Goal: Information Seeking & Learning: Learn about a topic

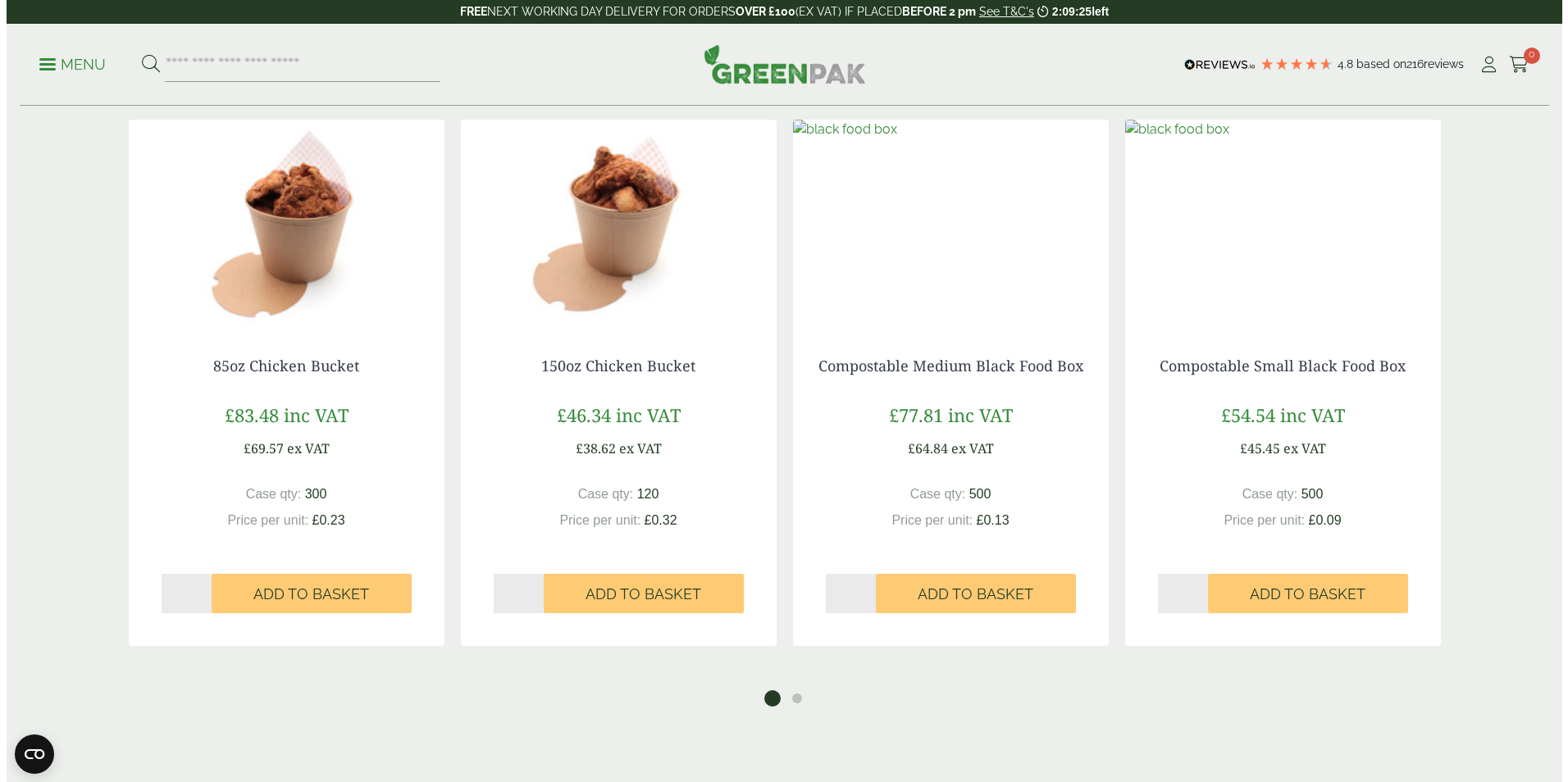
scroll to position [1558, 0]
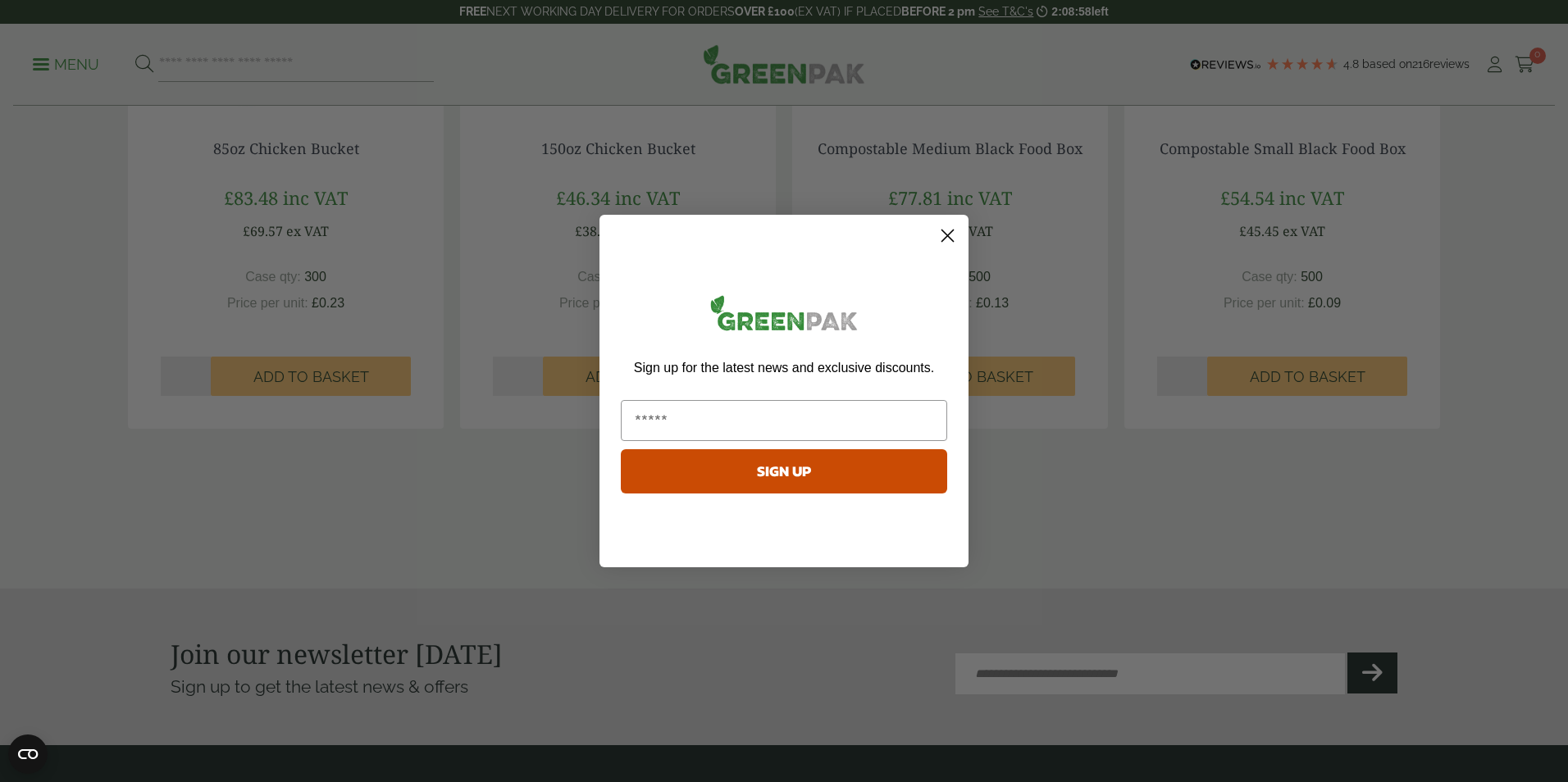
click at [953, 247] on circle "Close dialog" at bounding box center [948, 235] width 27 height 27
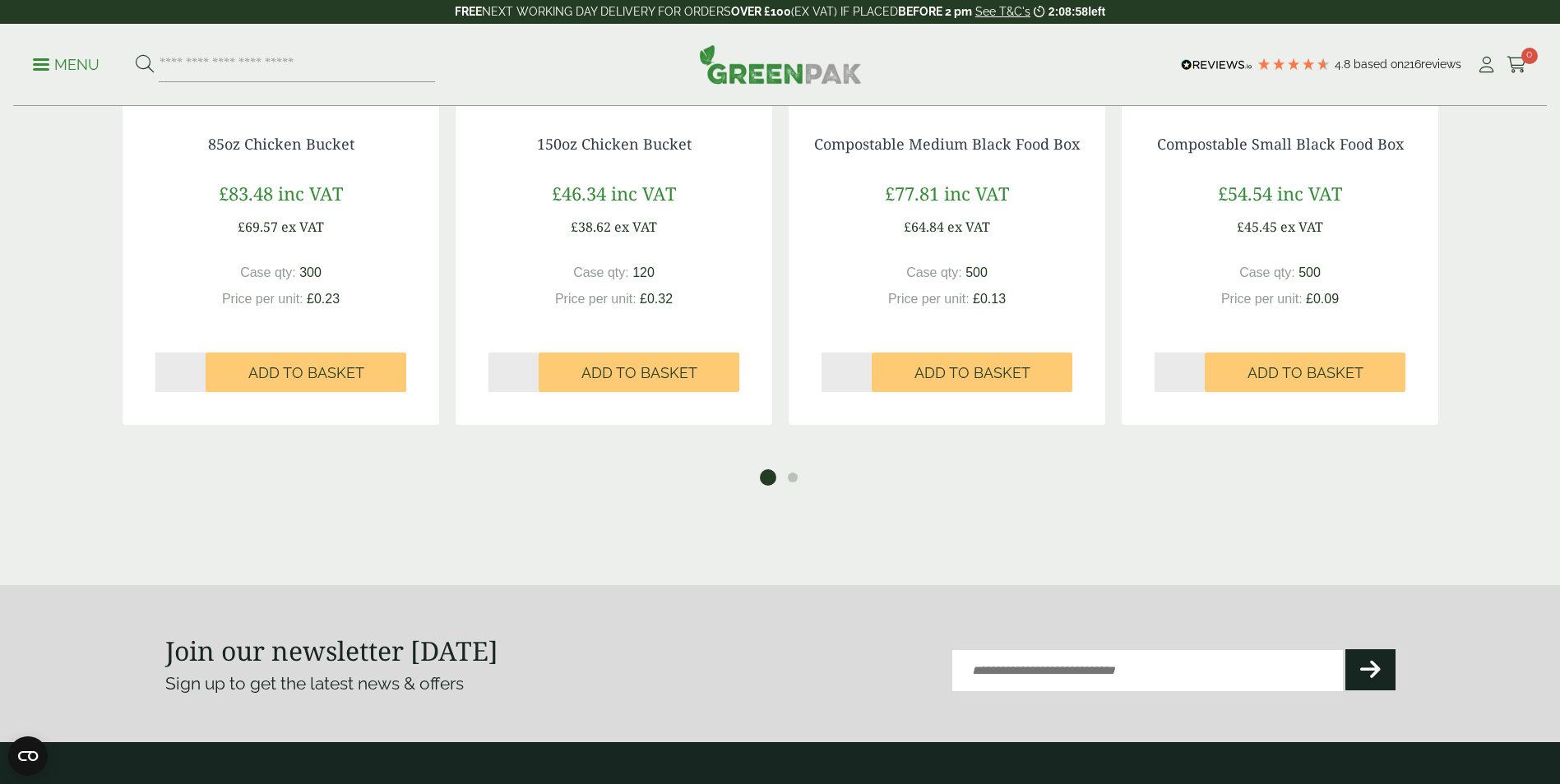
scroll to position [1966, 0]
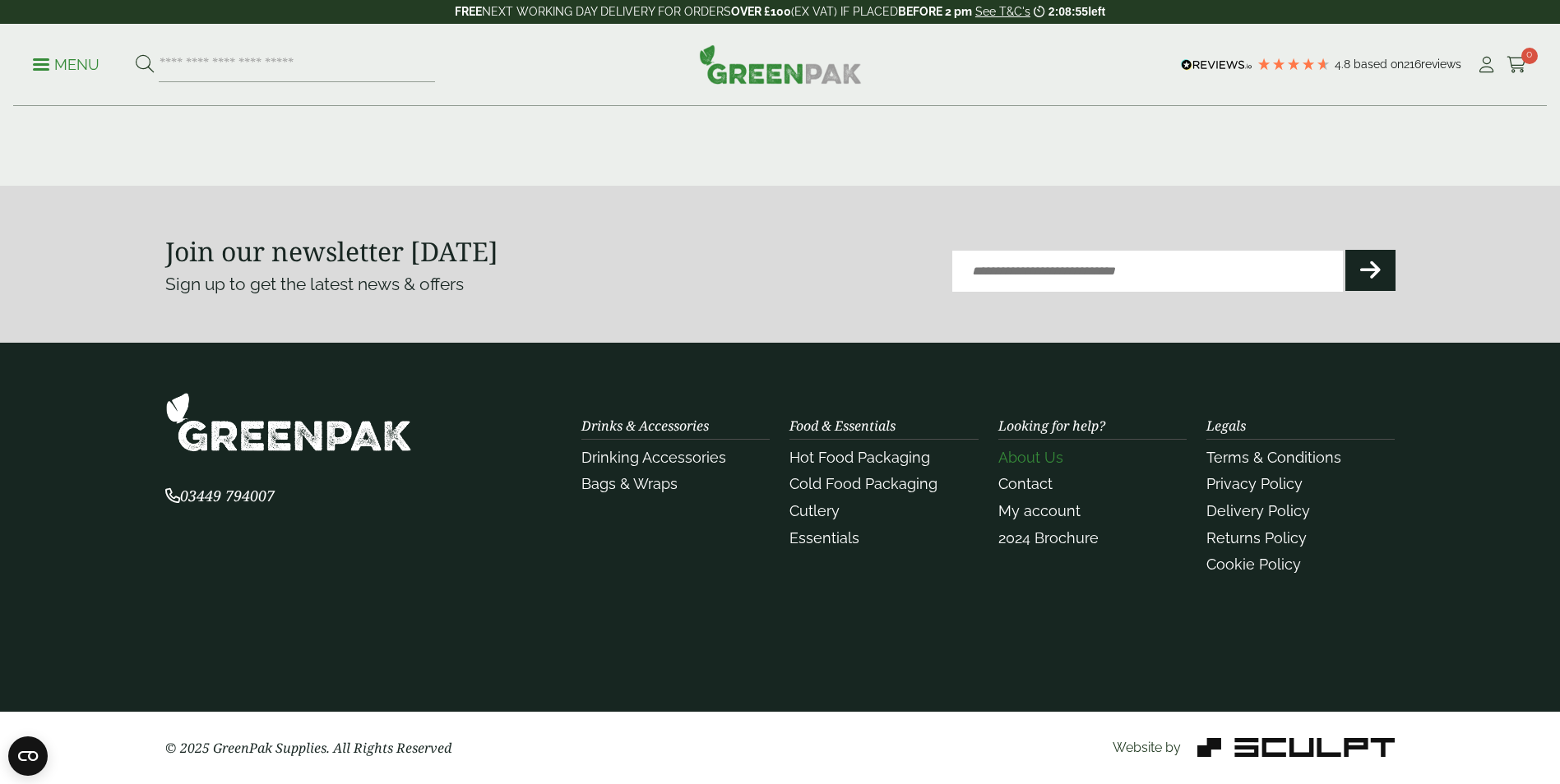
click at [1027, 456] on link "About Us" at bounding box center [1031, 457] width 65 height 17
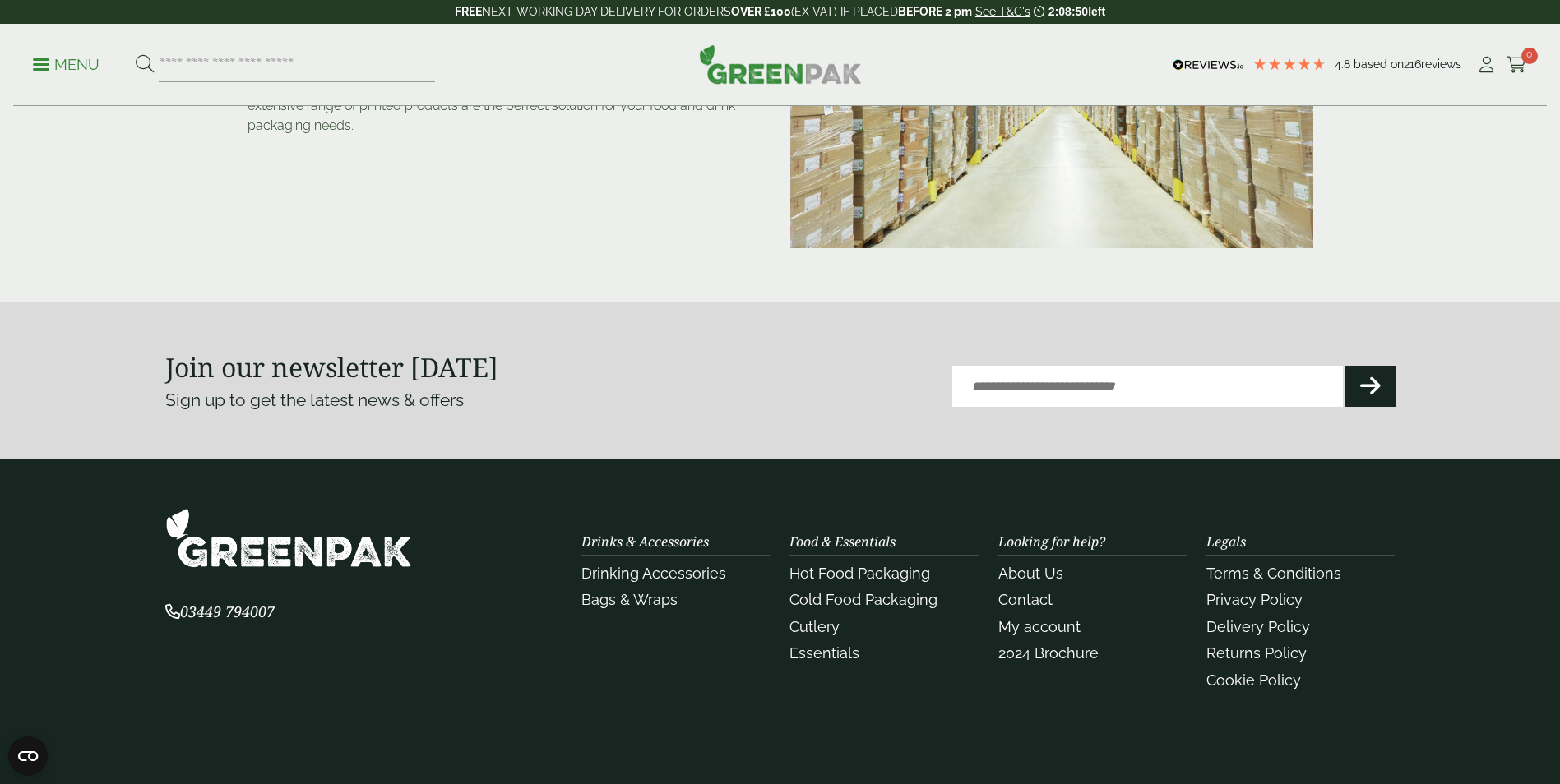
scroll to position [329, 0]
click at [1005, 590] on link "Contact" at bounding box center [1025, 598] width 54 height 17
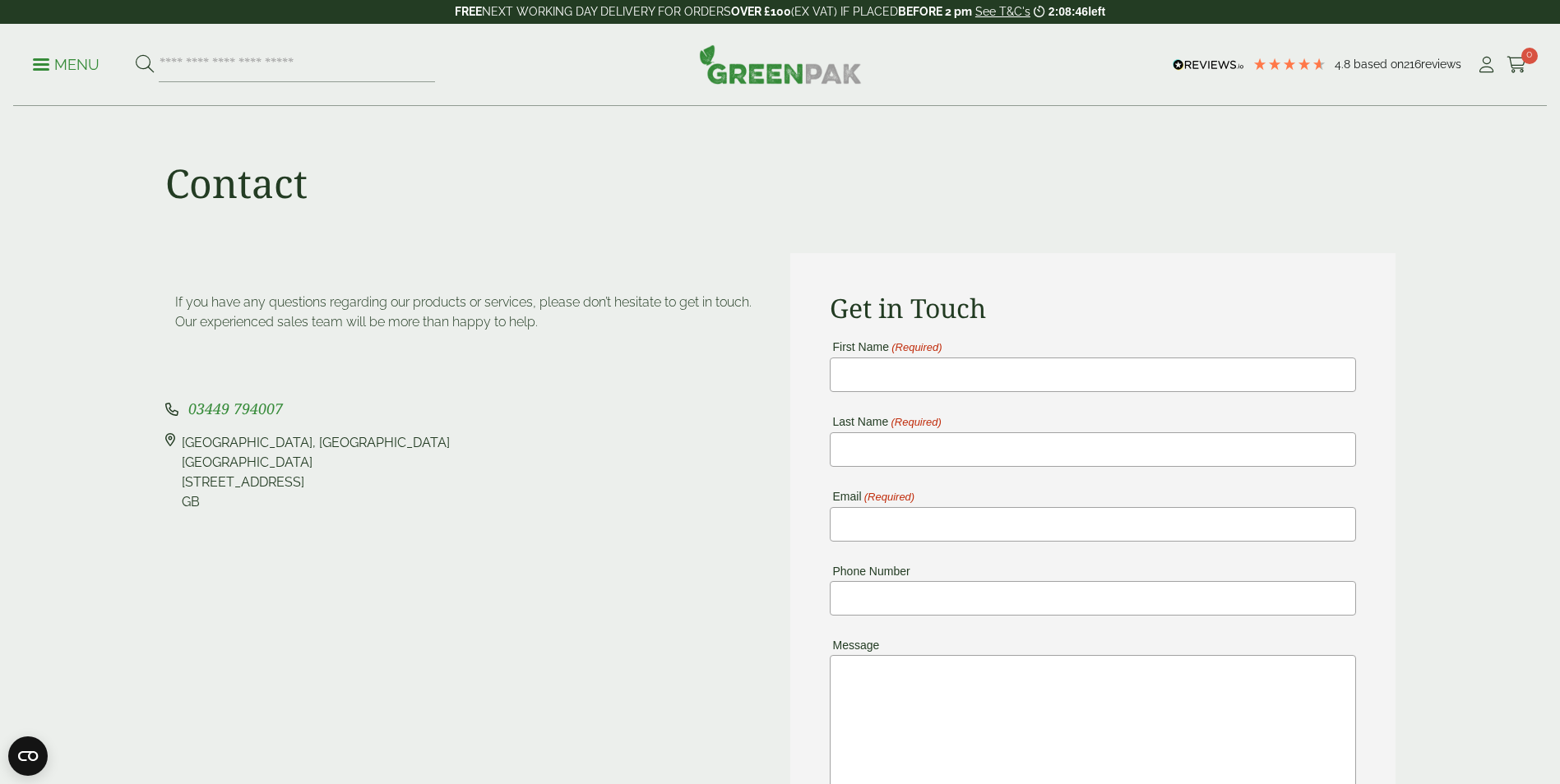
drag, startPoint x: 456, startPoint y: 507, endPoint x: 469, endPoint y: 511, distance: 13.6
click at [457, 509] on div "Pleasant View Farm, Landing Lane Landing Lane Riccall, YO19 6PW GB" at bounding box center [467, 473] width 606 height 79
click at [37, 56] on p "Menu" at bounding box center [66, 65] width 66 height 20
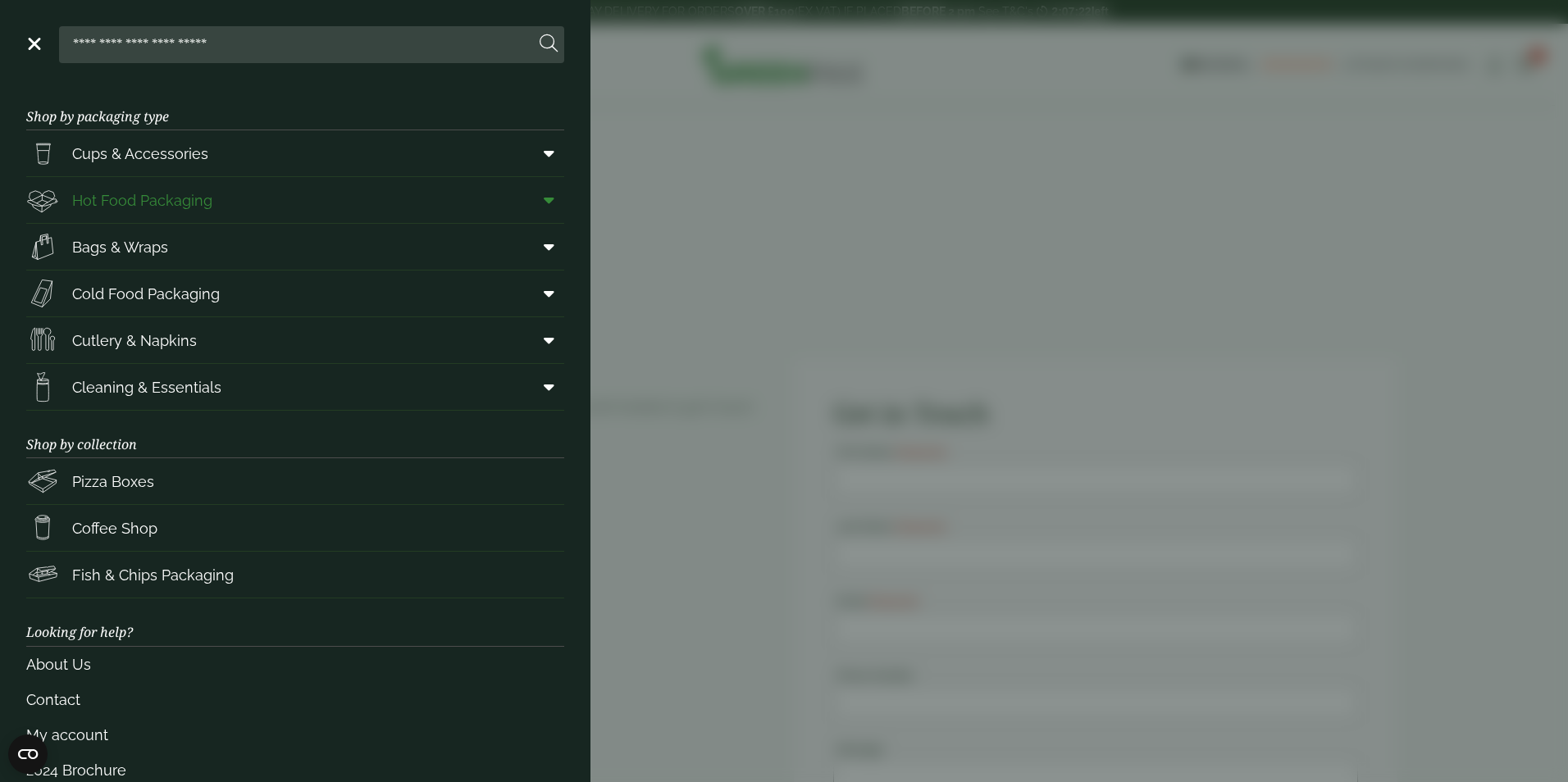
click at [148, 192] on span "Hot Food Packaging" at bounding box center [142, 200] width 141 height 22
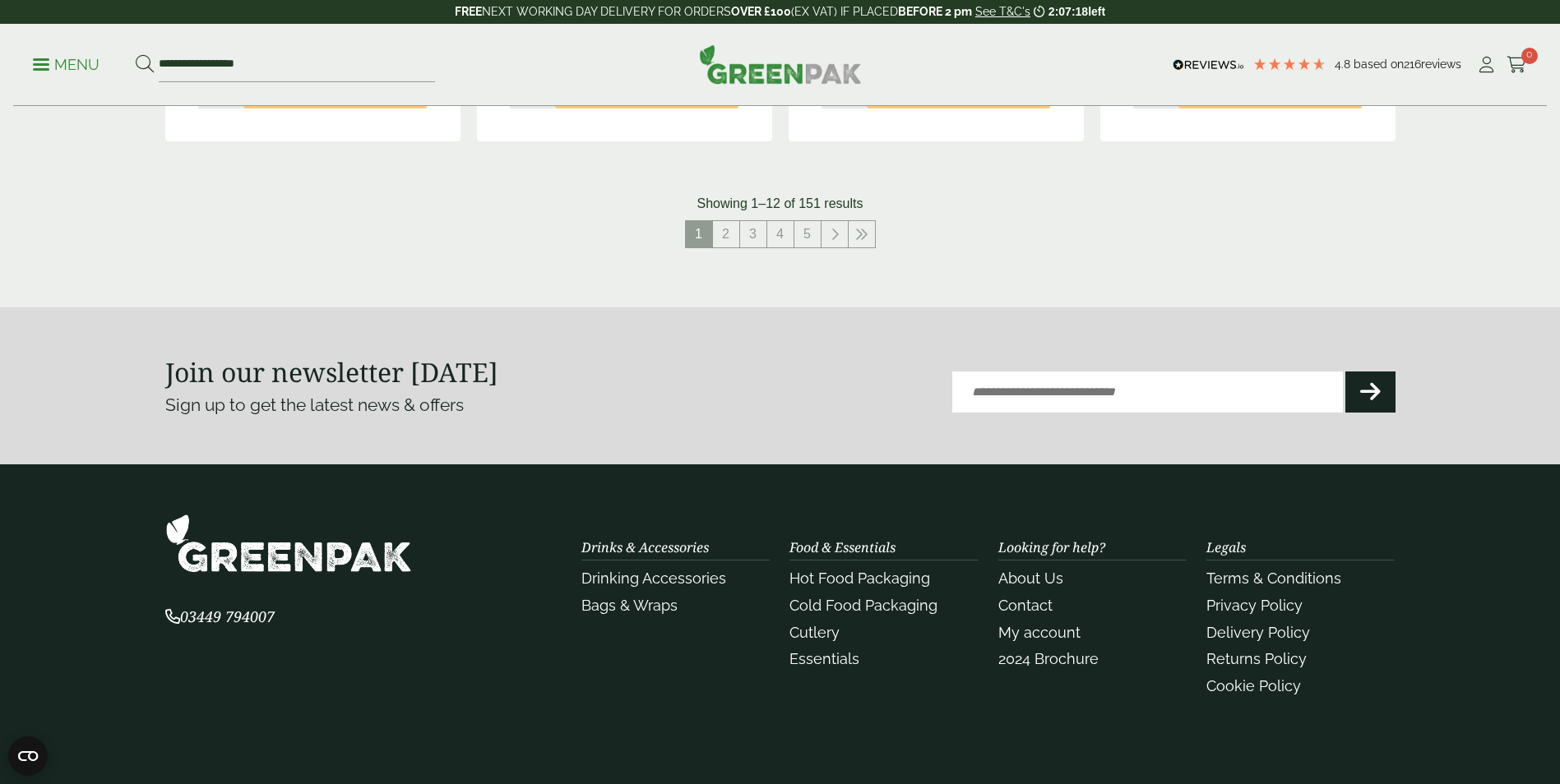
scroll to position [1973, 0]
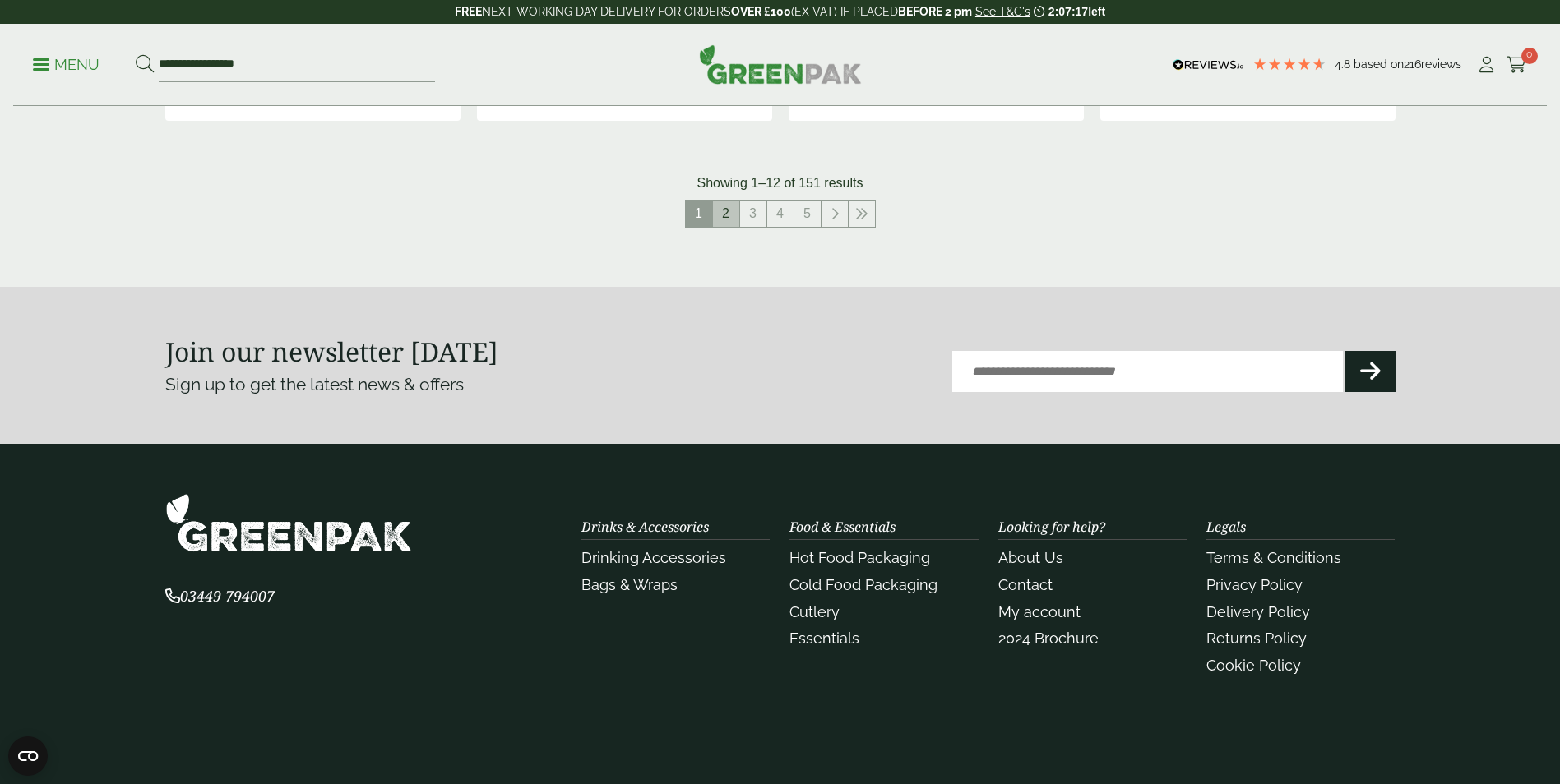
click at [728, 212] on link "2" at bounding box center [726, 213] width 26 height 26
click at [712, 213] on span "2" at bounding box center [711, 213] width 26 height 26
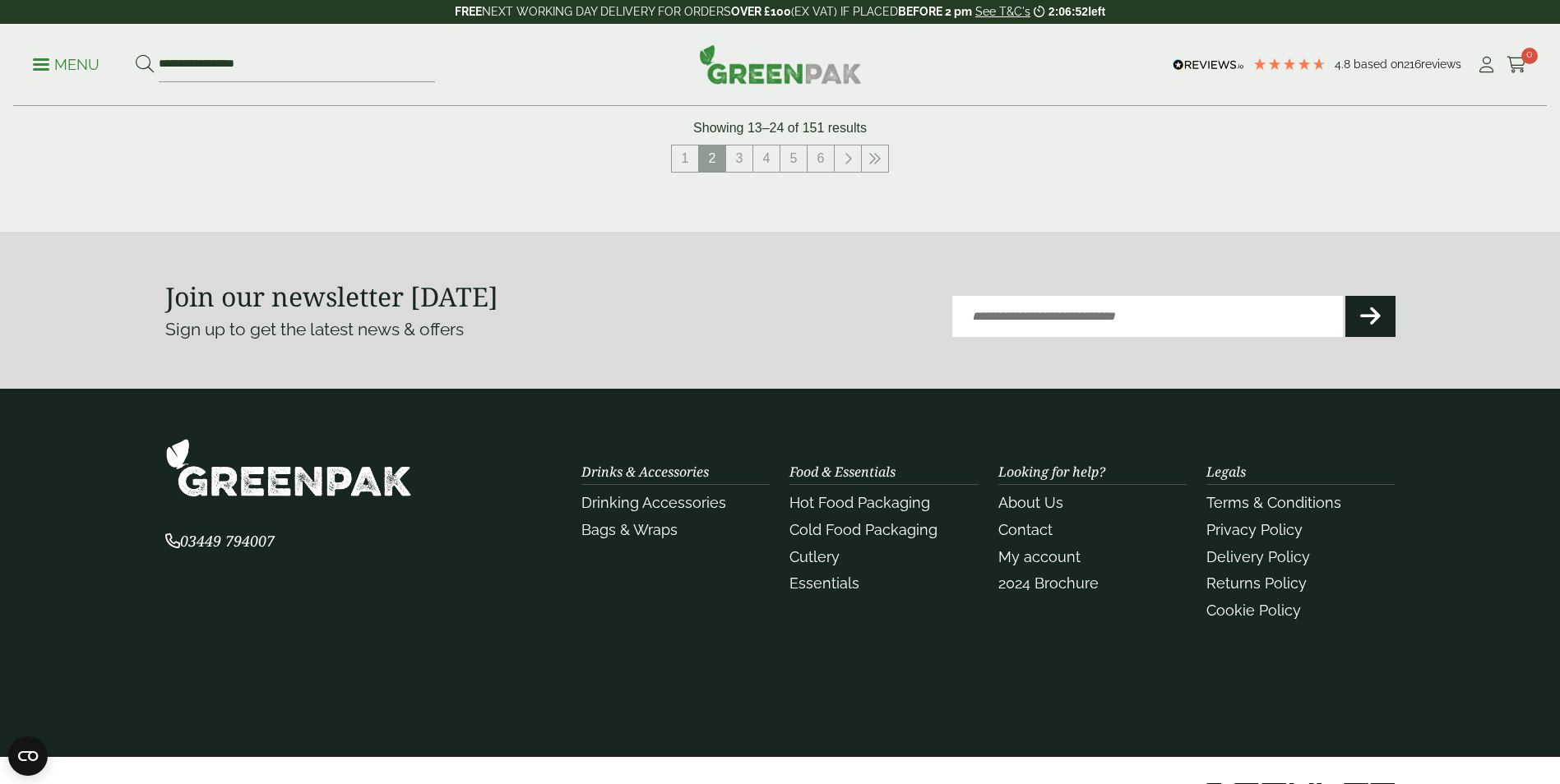
scroll to position [2073, 0]
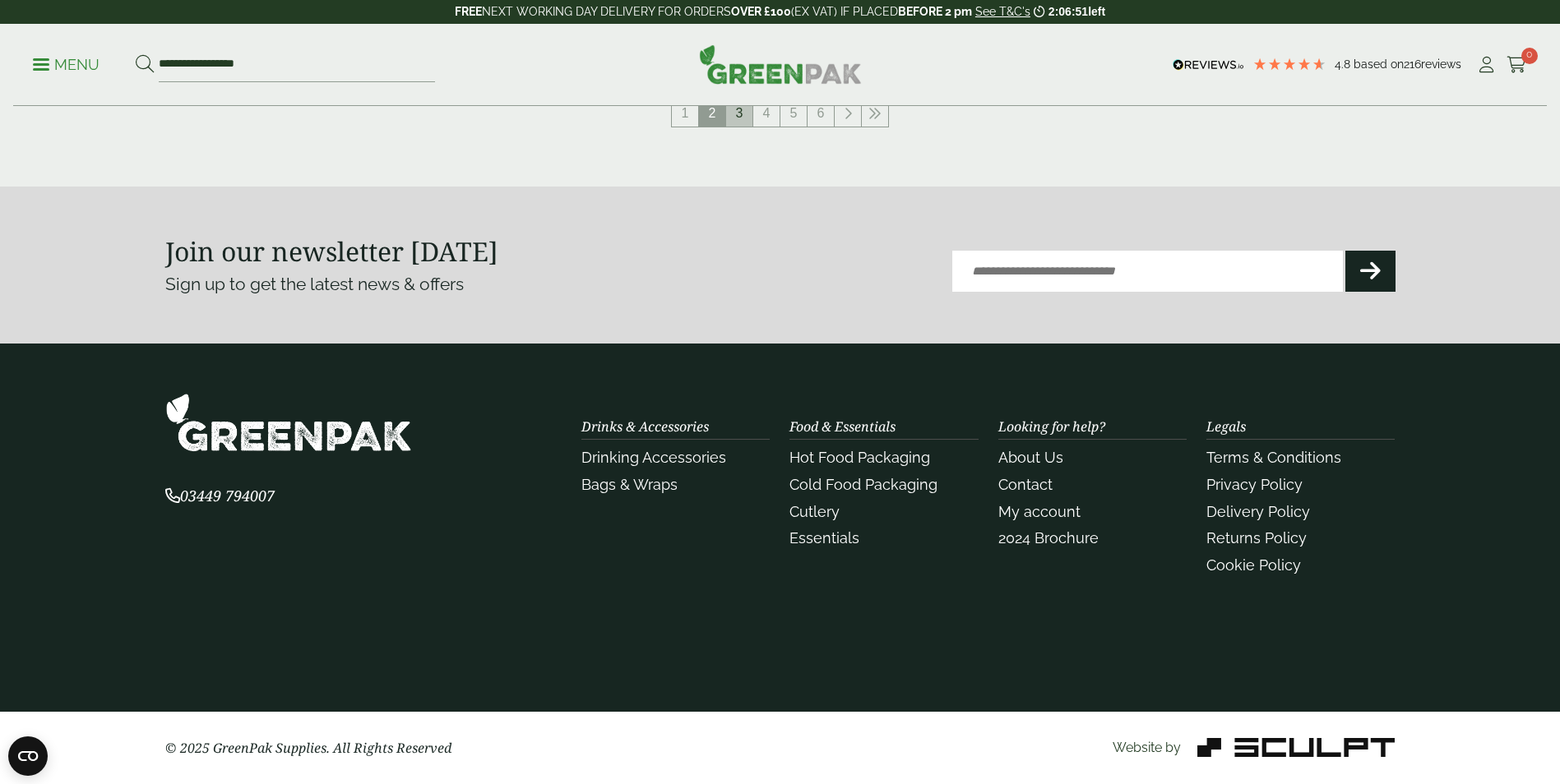
click at [737, 119] on link "3" at bounding box center [738, 113] width 26 height 26
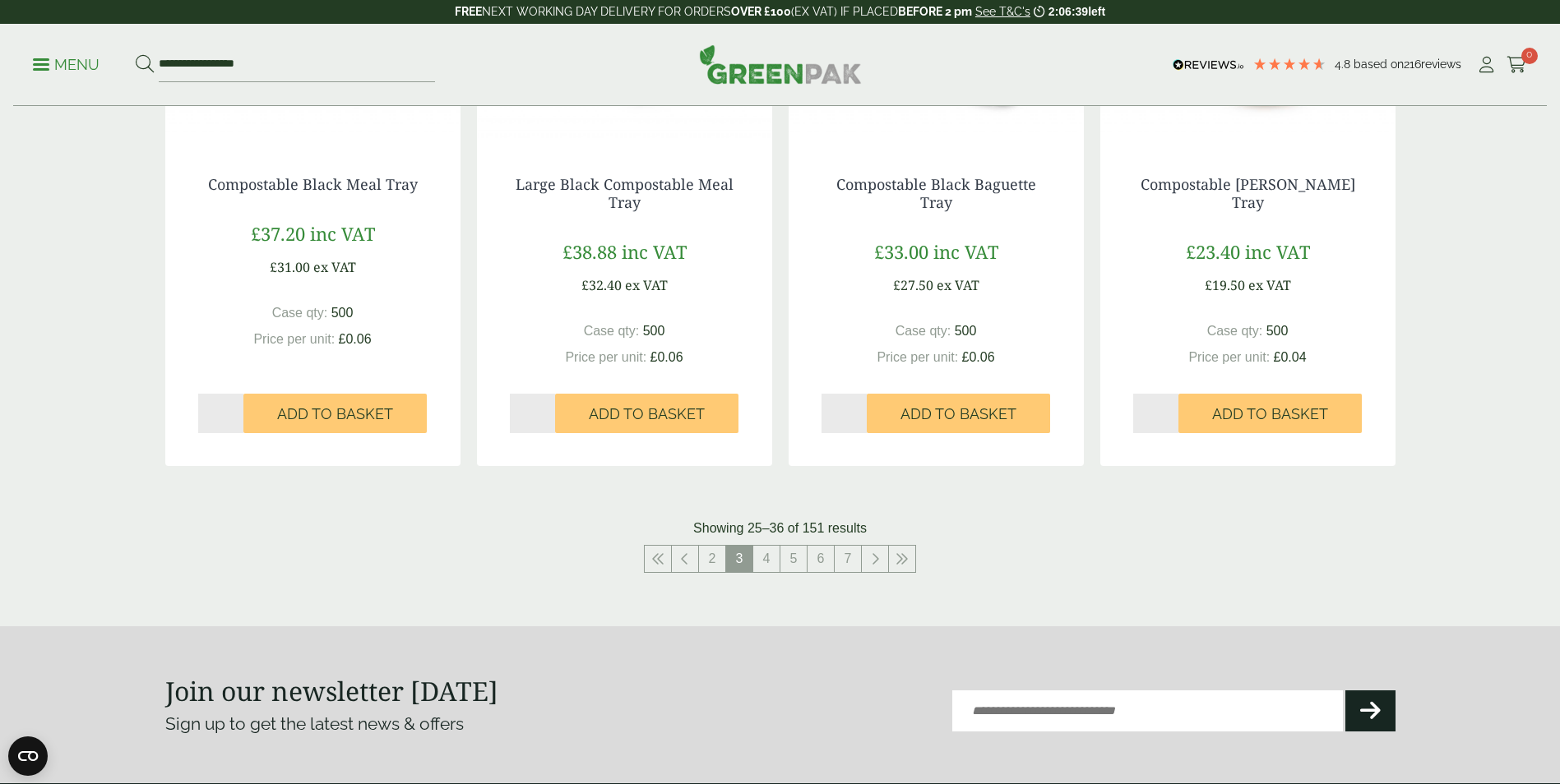
scroll to position [1738, 0]
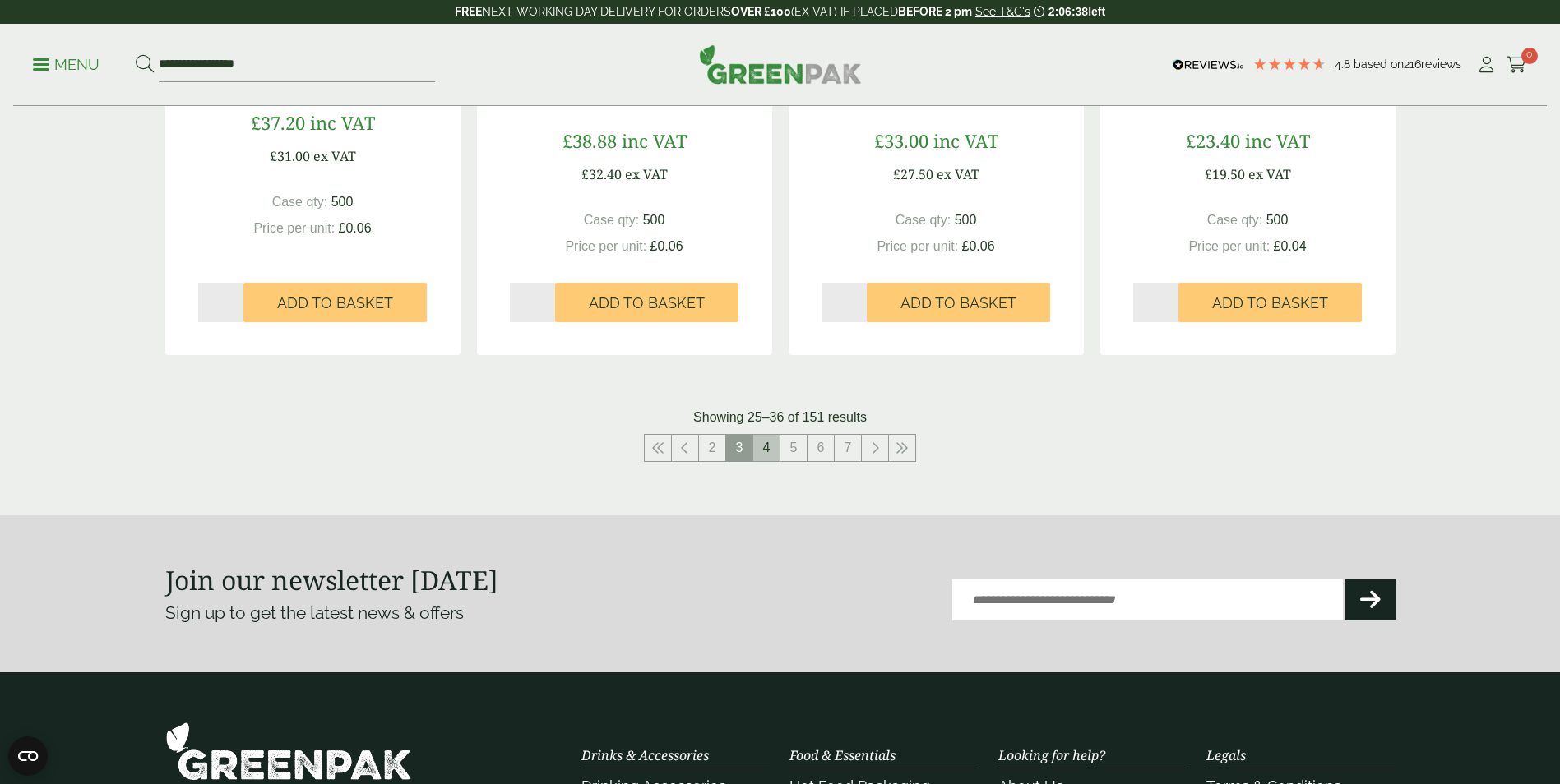
click at [763, 444] on link "4" at bounding box center [766, 448] width 26 height 26
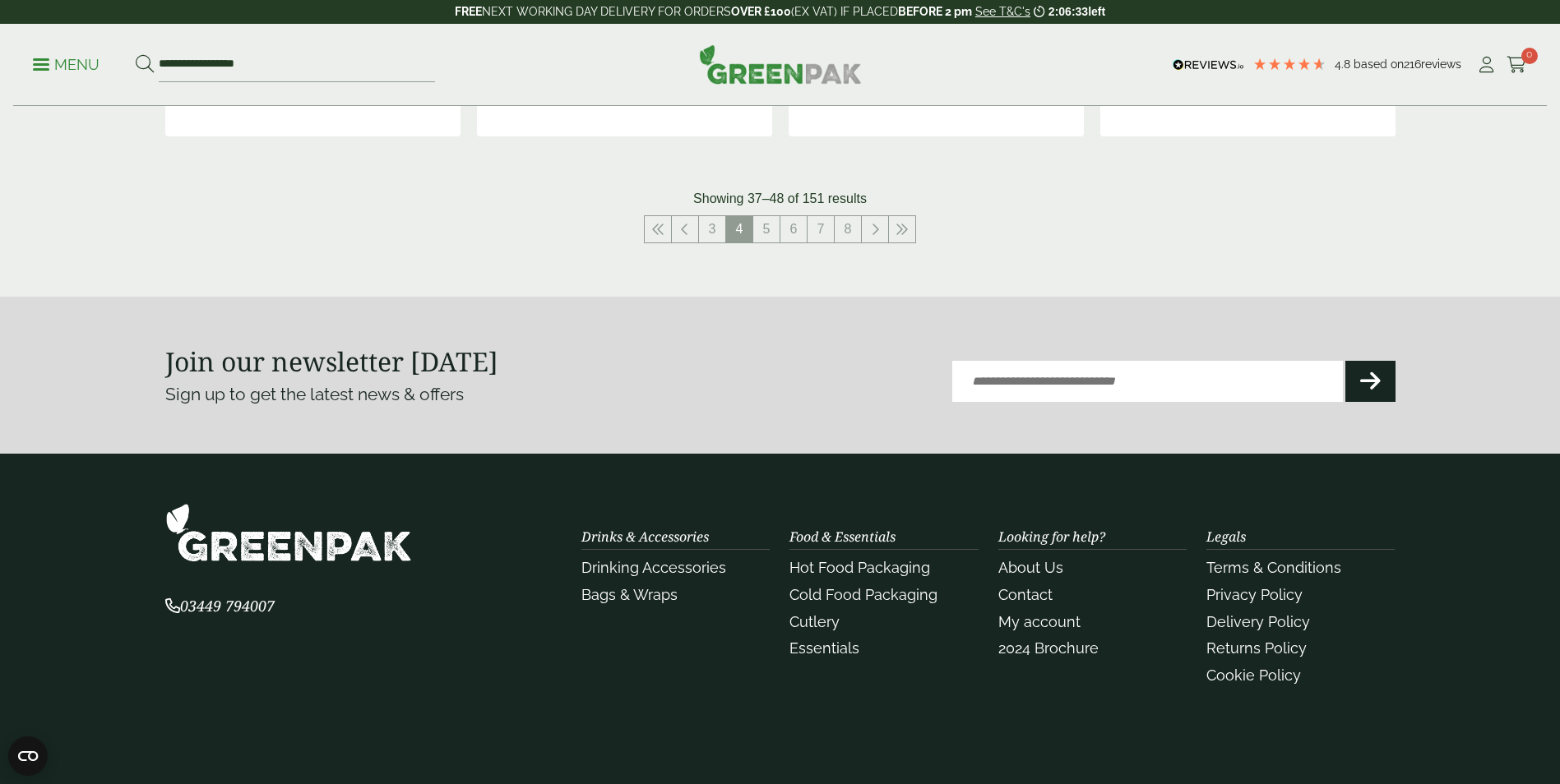
scroll to position [2068, 0]
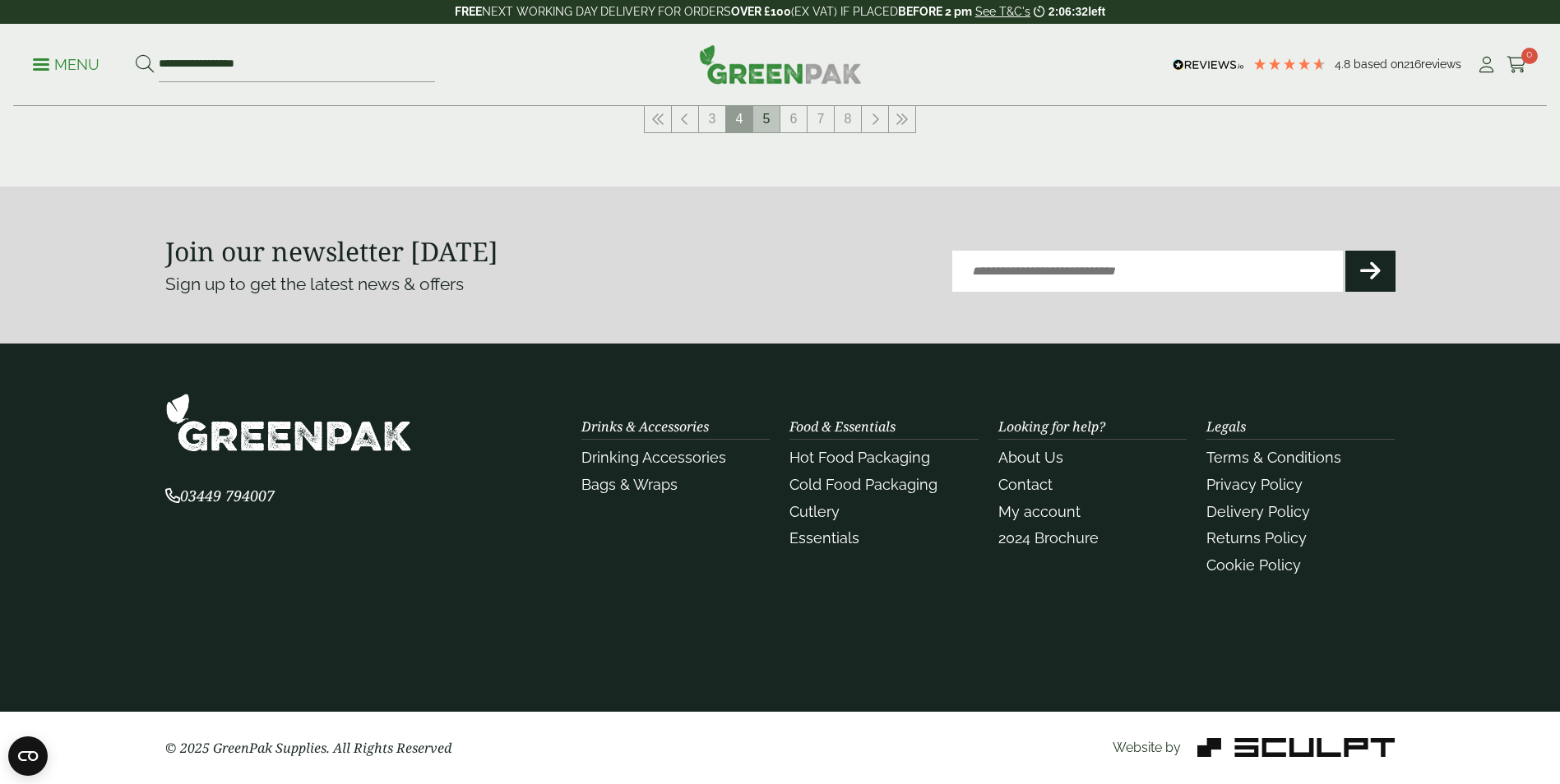
click at [763, 127] on link "5" at bounding box center [766, 118] width 26 height 26
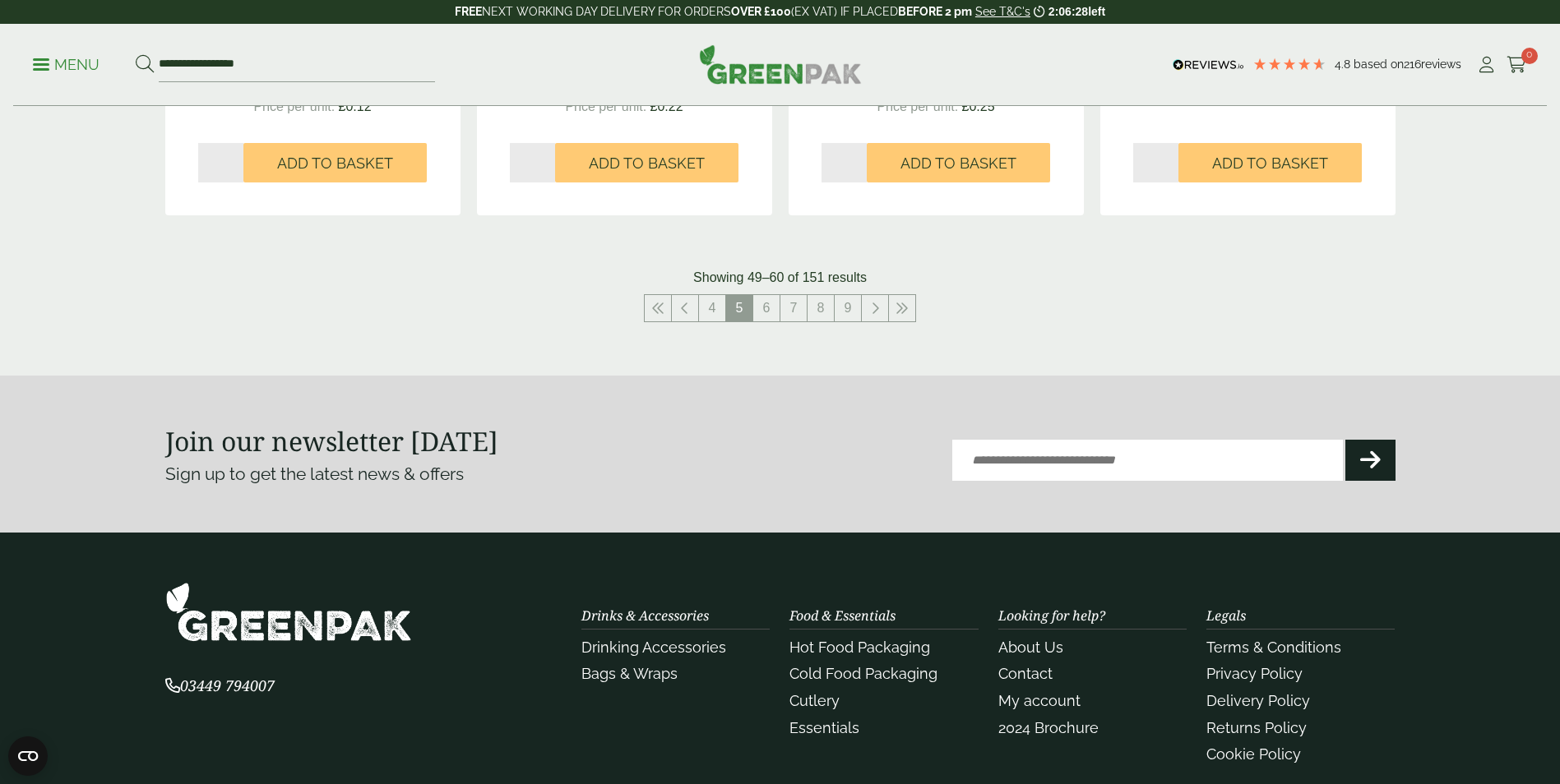
scroll to position [2051, 0]
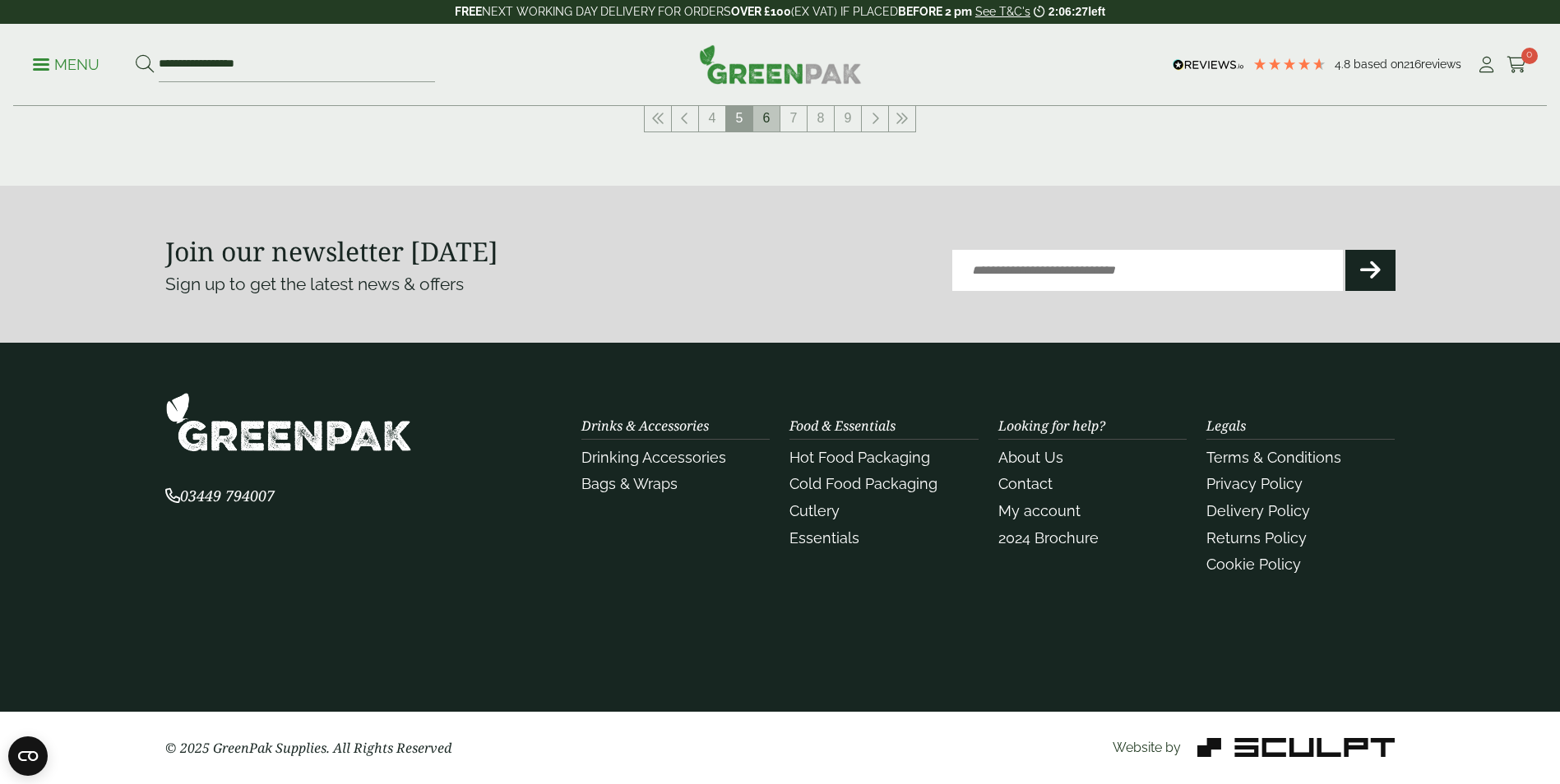
click at [763, 115] on link "6" at bounding box center [766, 118] width 26 height 26
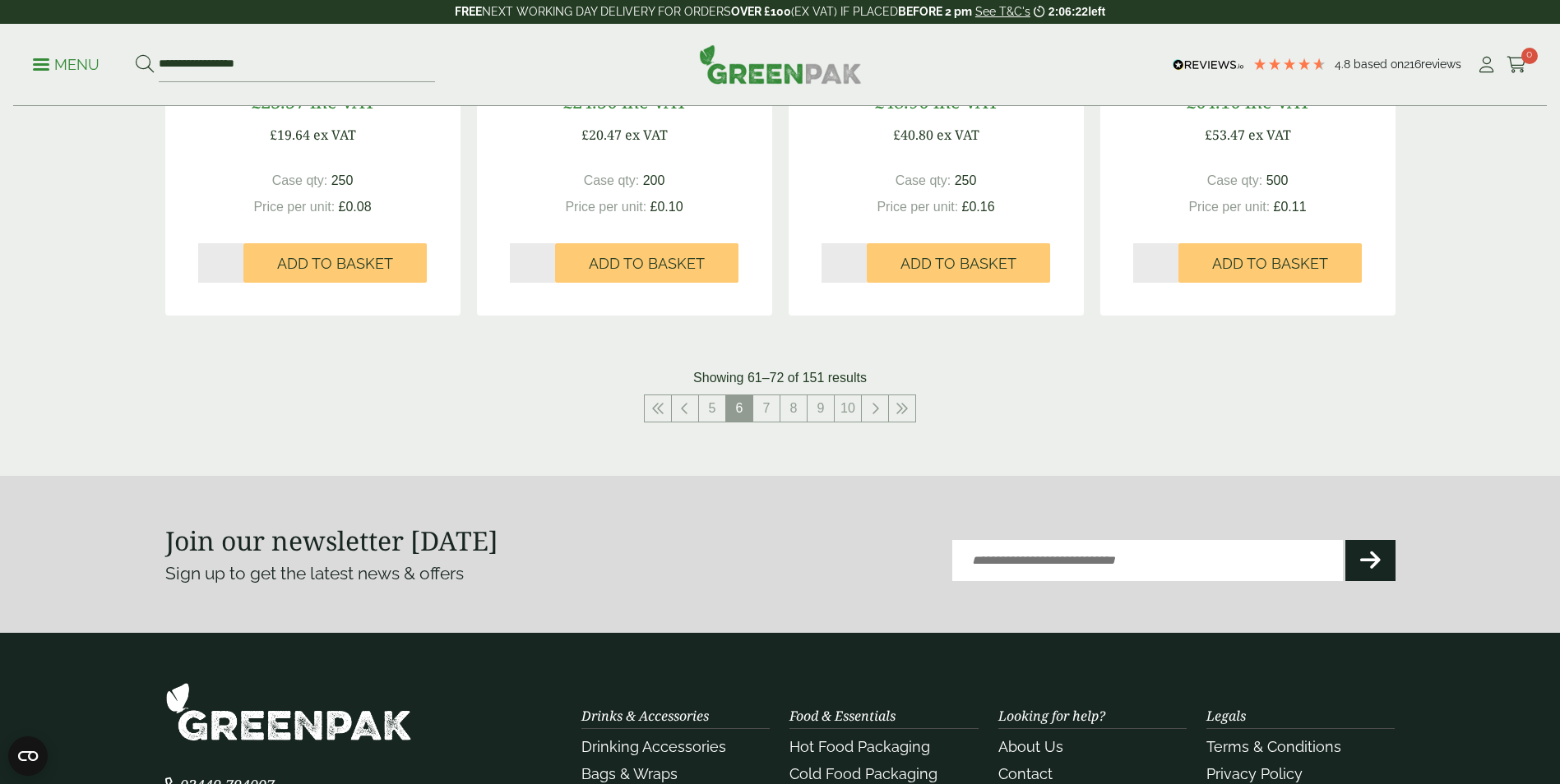
scroll to position [2055, 0]
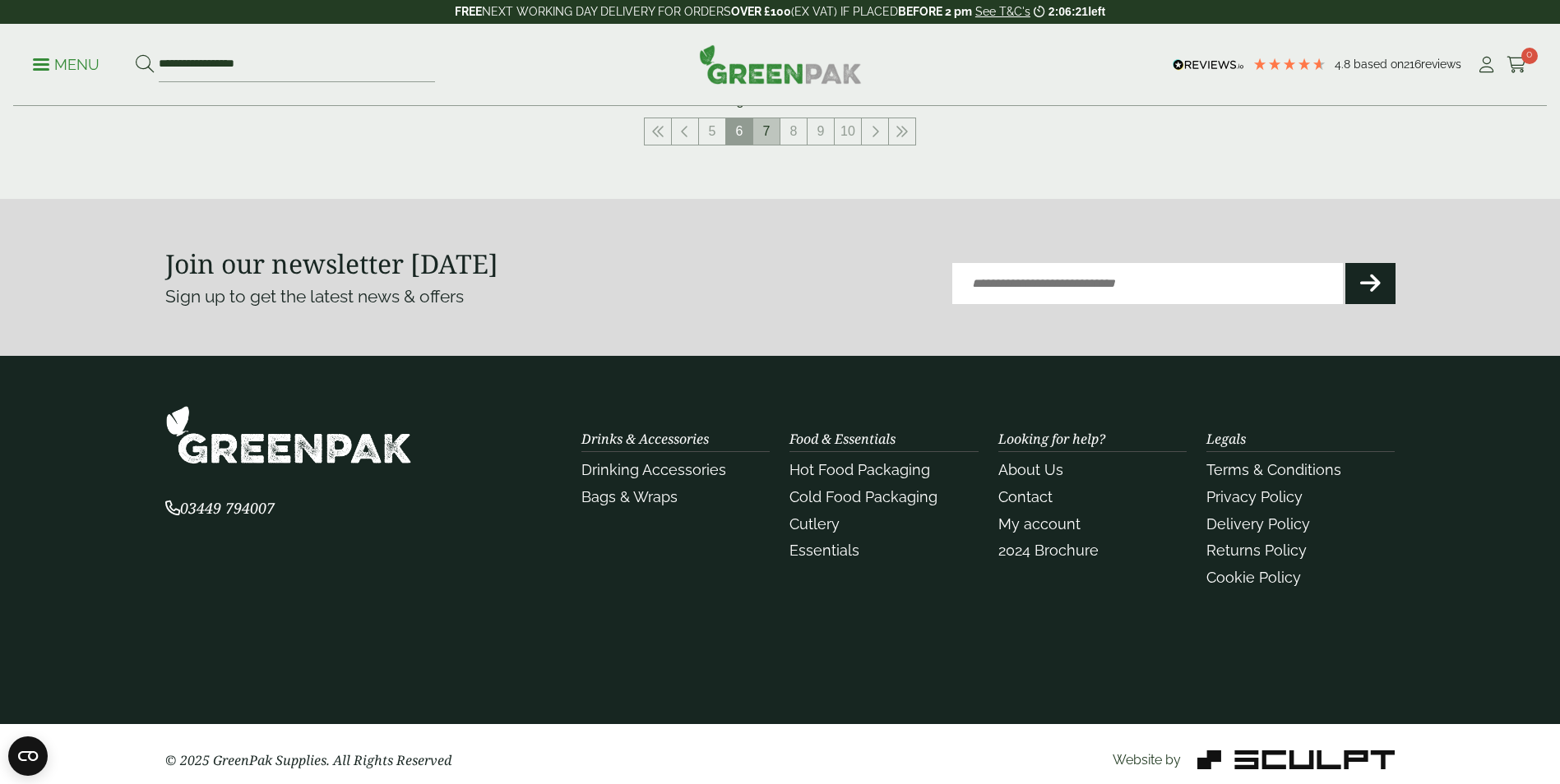
click at [765, 128] on link "7" at bounding box center [766, 131] width 26 height 26
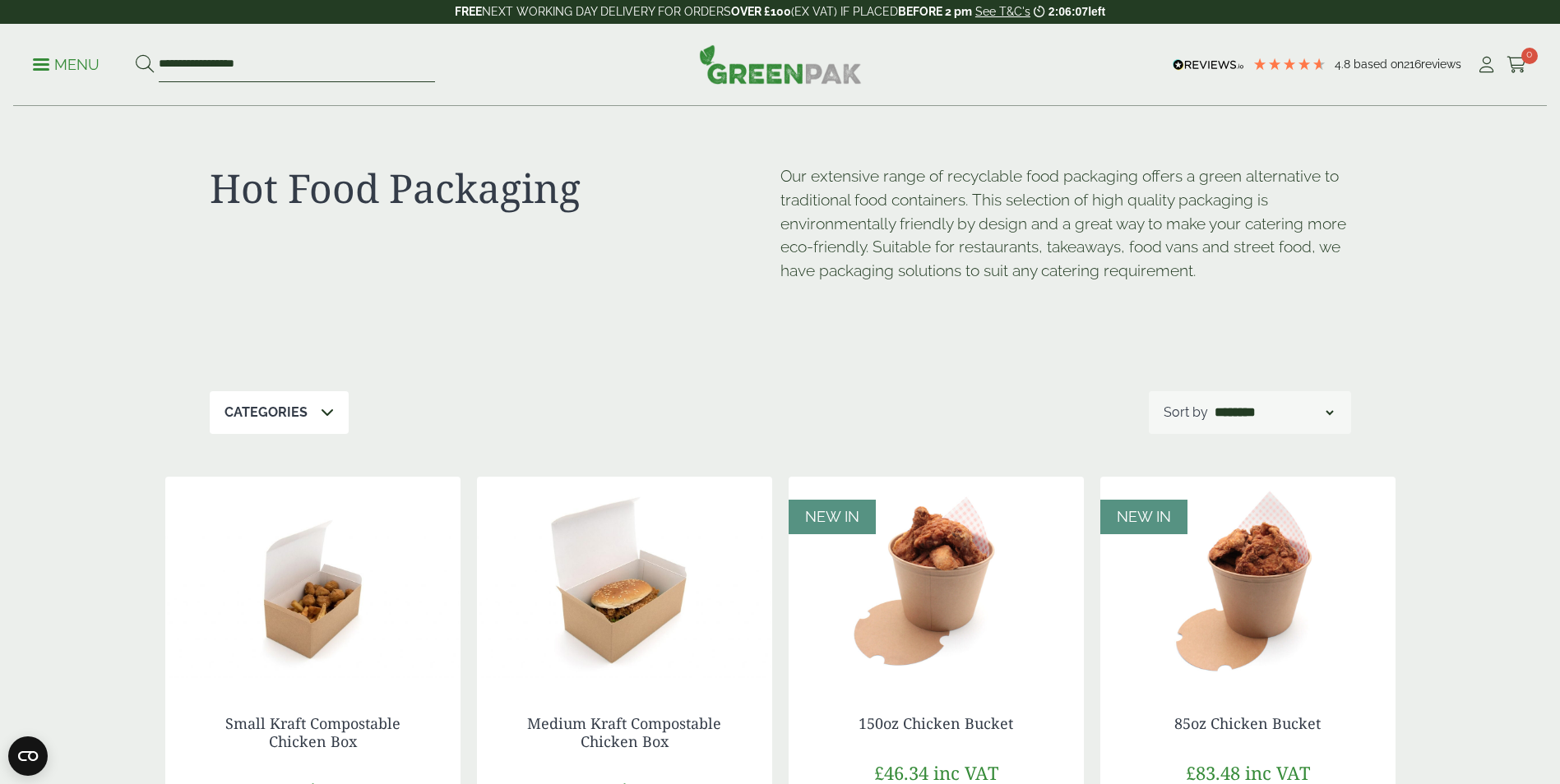
click at [204, 64] on input "**********" at bounding box center [297, 65] width 276 height 34
drag, startPoint x: 281, startPoint y: 60, endPoint x: -45, endPoint y: 84, distance: 326.9
type input "*****"
click at [135, 54] on button at bounding box center [144, 65] width 18 height 22
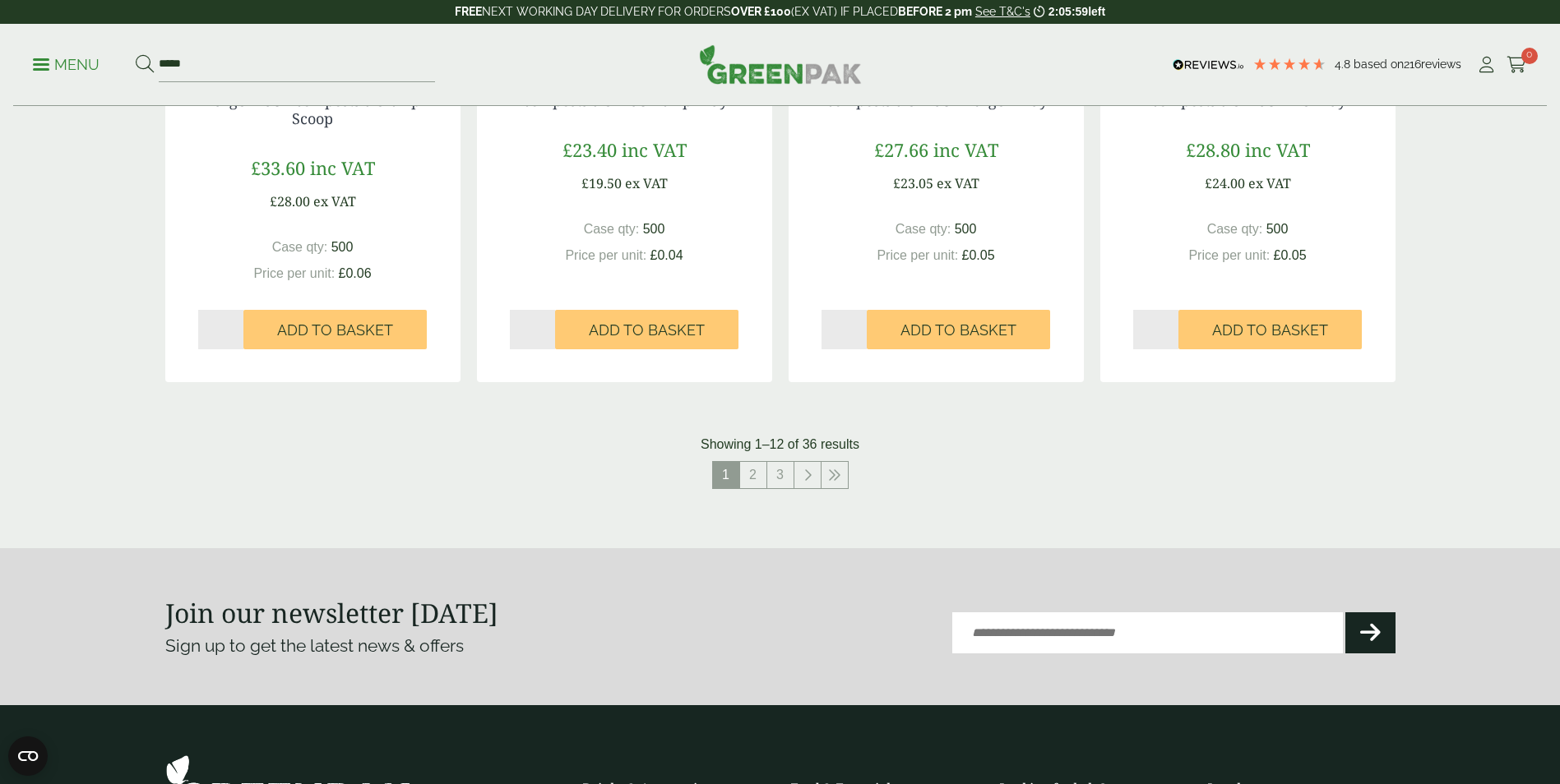
scroll to position [1644, 0]
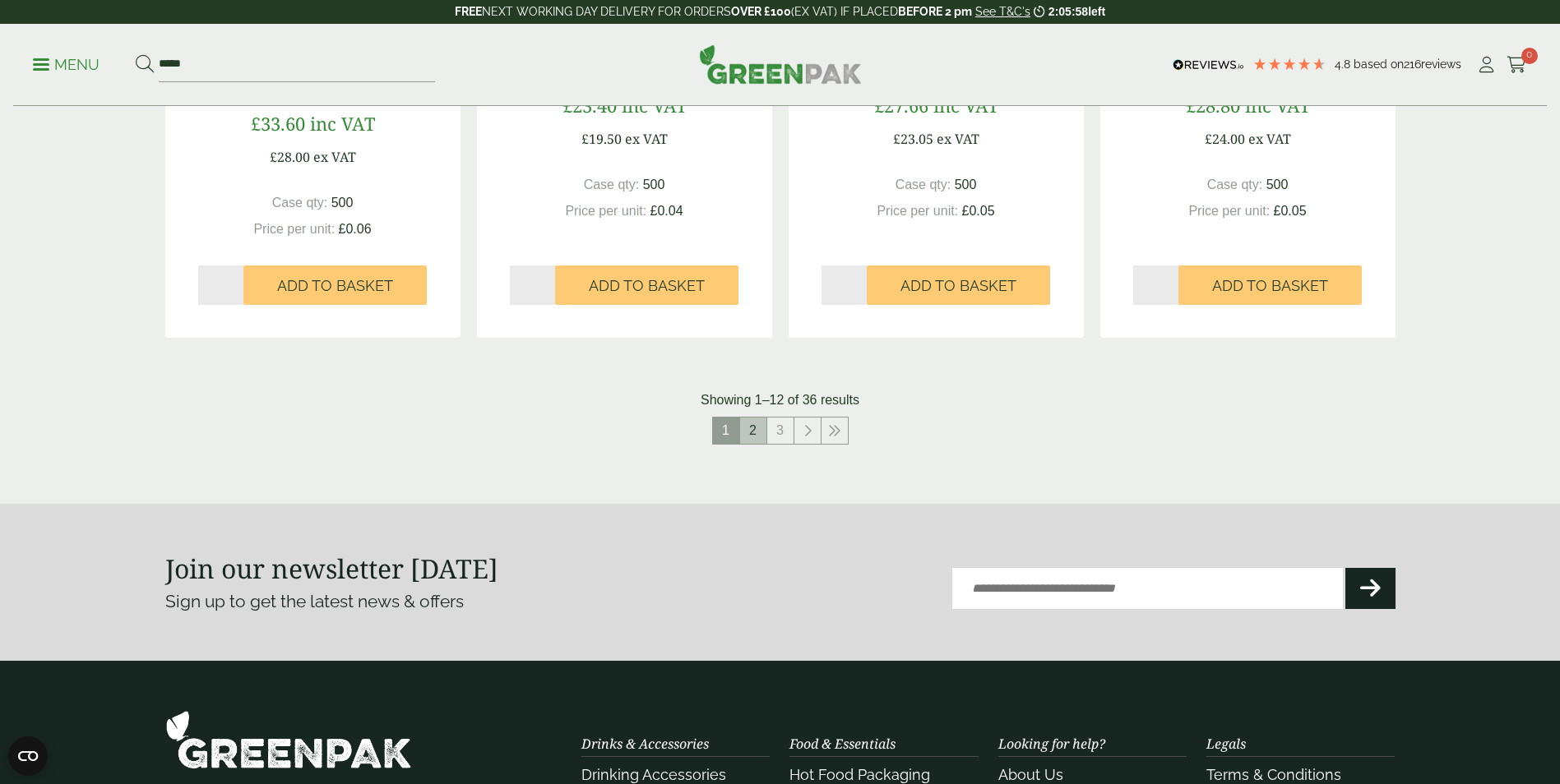
click at [754, 426] on link "2" at bounding box center [753, 431] width 26 height 26
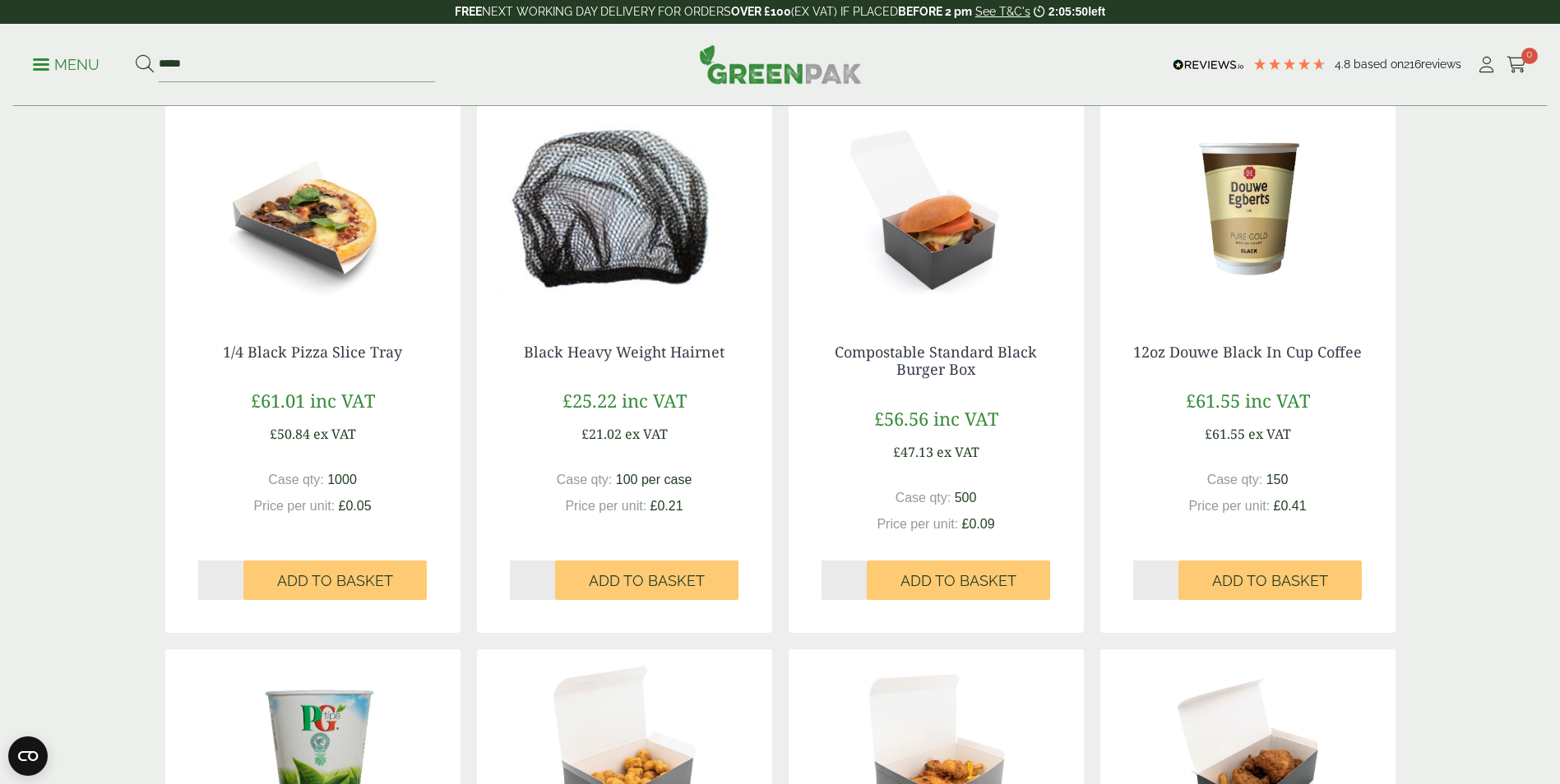
scroll to position [904, 0]
